Goal: Task Accomplishment & Management: Complete application form

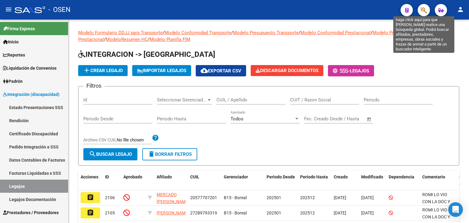
click at [424, 7] on icon "button" at bounding box center [424, 10] width 6 height 7
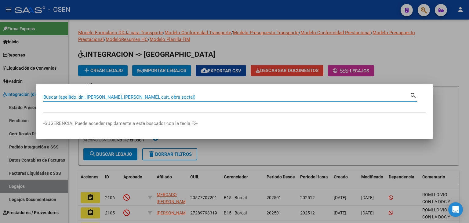
paste input "20310800393"
type input "20310800393"
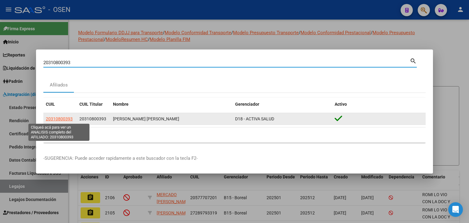
click at [66, 119] on span "20310800393" at bounding box center [59, 118] width 27 height 5
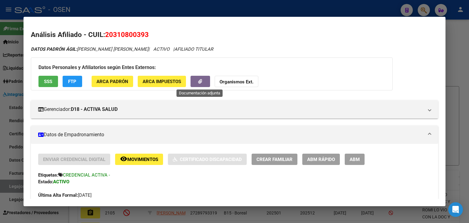
click at [198, 81] on icon "button" at bounding box center [200, 81] width 4 height 5
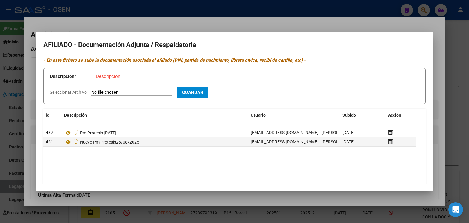
click at [137, 23] on div at bounding box center [234, 111] width 469 height 223
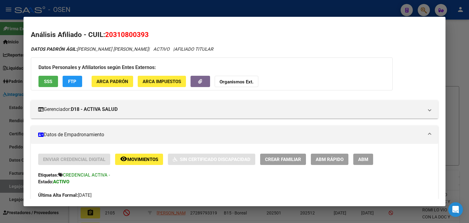
click at [134, 21] on mat-dialog-container "Análisis Afiliado - CUIL: 20310800393 DATOS PADRÓN ÁGIL: [PERSON_NAME] [PERSON_…" at bounding box center [235, 112] width 422 height 190
click at [134, 11] on div at bounding box center [234, 111] width 469 height 223
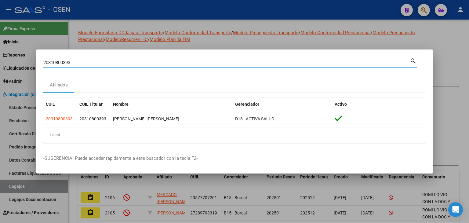
drag, startPoint x: 85, startPoint y: 62, endPoint x: 25, endPoint y: 67, distance: 59.7
click at [26, 67] on div "20310800393 Buscar (apellido, dni, cuil, nro traspaso, cuit, obra social) searc…" at bounding box center [234, 111] width 469 height 223
paste input "20381501753"
type input "20381501753"
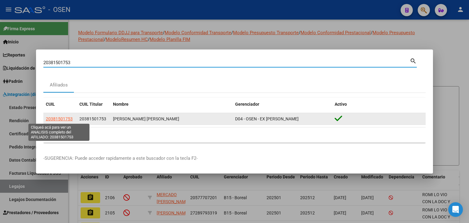
click at [62, 118] on span "20381501753" at bounding box center [59, 118] width 27 height 5
type textarea "20381501753"
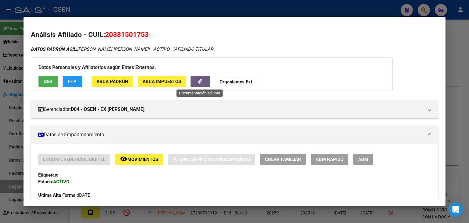
click at [200, 83] on icon "button" at bounding box center [200, 81] width 4 height 5
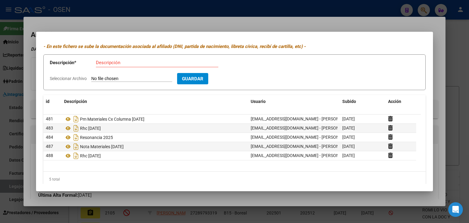
scroll to position [11, 0]
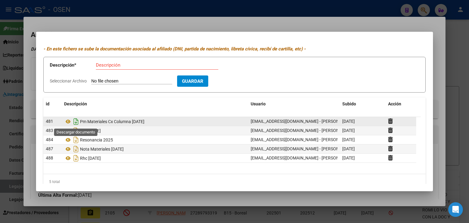
click at [77, 120] on icon "Descargar documento" at bounding box center [76, 122] width 8 height 10
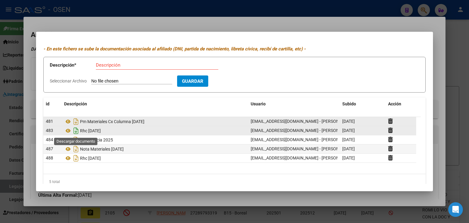
click at [76, 131] on icon "Descargar documento" at bounding box center [76, 131] width 8 height 10
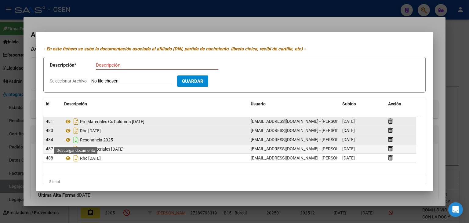
click at [77, 138] on icon "Descargar documento" at bounding box center [76, 140] width 8 height 10
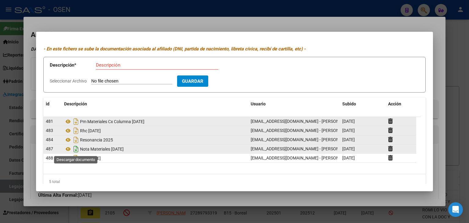
click at [75, 149] on icon "Descargar documento" at bounding box center [76, 149] width 8 height 10
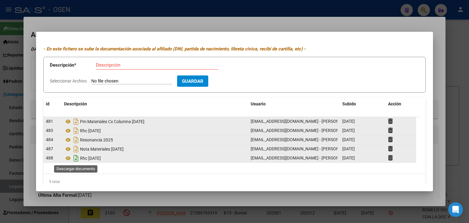
click at [76, 158] on icon "Descargar documento" at bounding box center [76, 158] width 8 height 10
drag, startPoint x: 127, startPoint y: 17, endPoint x: 128, endPoint y: 12, distance: 5.0
click at [127, 16] on div at bounding box center [234, 111] width 469 height 223
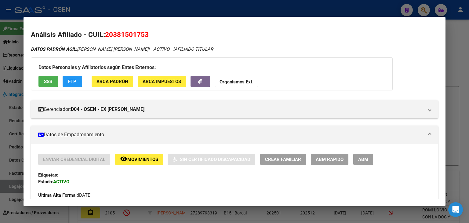
click at [129, 9] on div at bounding box center [234, 111] width 469 height 223
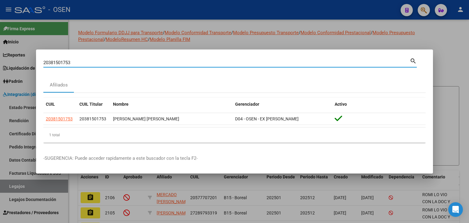
drag, startPoint x: 91, startPoint y: 63, endPoint x: 45, endPoint y: 65, distance: 46.2
click at [45, 65] on input "20381501753" at bounding box center [226, 62] width 366 height 5
type input "2"
paste input "32610795"
type input "32610795"
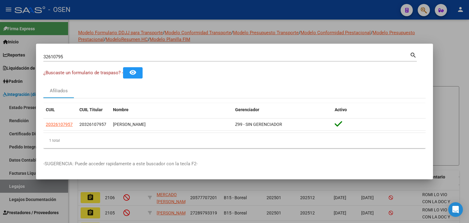
drag, startPoint x: 73, startPoint y: 126, endPoint x: 41, endPoint y: 131, distance: 32.4
click at [41, 131] on mat-dialog-content "32610795 Buscar (apellido, dni, cuil, [PERSON_NAME], cuit, obra social) search …" at bounding box center [234, 102] width 397 height 102
copy datatable-body-row "20326107957"
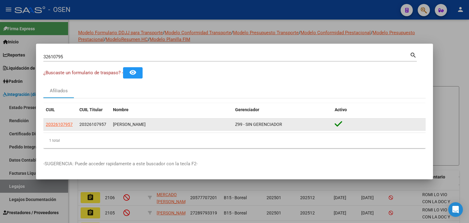
drag, startPoint x: 172, startPoint y: 125, endPoint x: 111, endPoint y: 126, distance: 61.7
click at [111, 126] on datatable-body-cell "[PERSON_NAME]" at bounding box center [172, 124] width 122 height 12
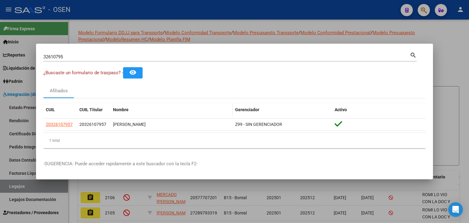
copy div "[PERSON_NAME]"
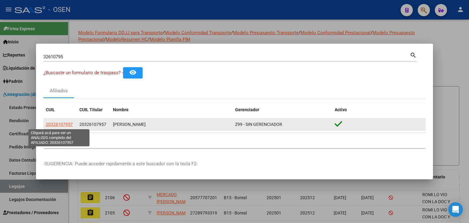
click at [54, 123] on span "20326107957" at bounding box center [59, 124] width 27 height 5
type textarea "20326107957"
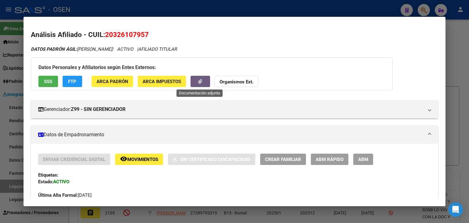
click at [198, 82] on icon "button" at bounding box center [200, 81] width 4 height 5
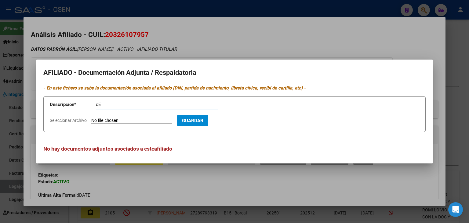
type input "d"
type input "DENUNCIA DE INTERNACION [DATE]"
click at [91, 118] on input "Seleccionar Archivo" at bounding box center [131, 121] width 81 height 6
type input "C:\fakepath\[PERSON_NAME] (HIS - INTERNACION).pdf"
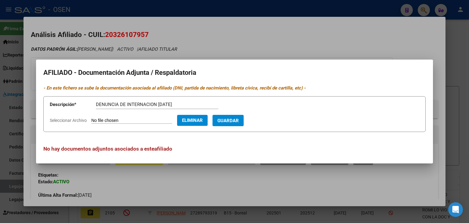
click at [238, 119] on span "Guardar" at bounding box center [227, 120] width 21 height 5
